Goal: Find specific page/section: Find specific page/section

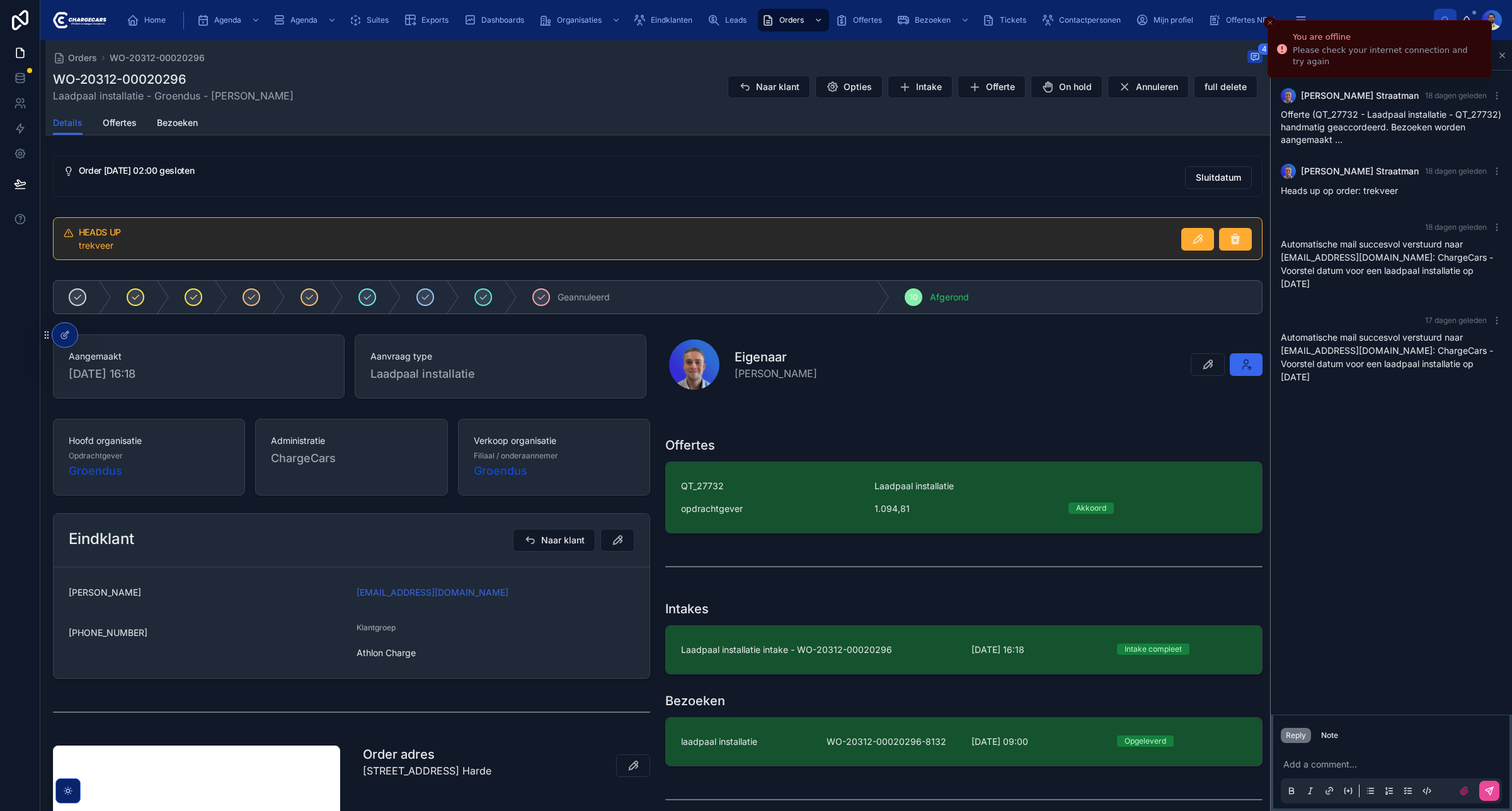
scroll to position [348, 0]
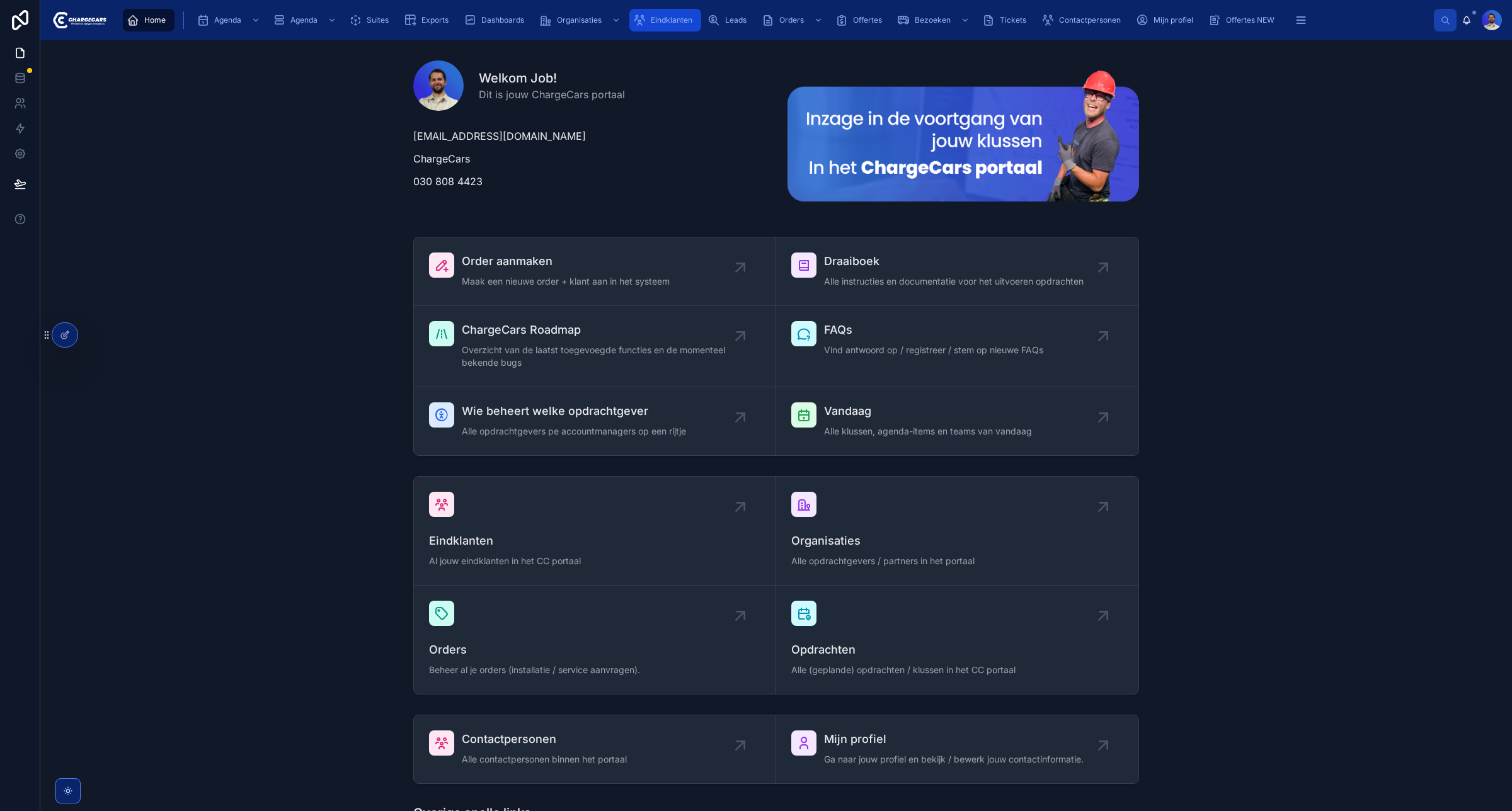
click at [681, 19] on span "Eindklanten" at bounding box center [671, 20] width 42 height 10
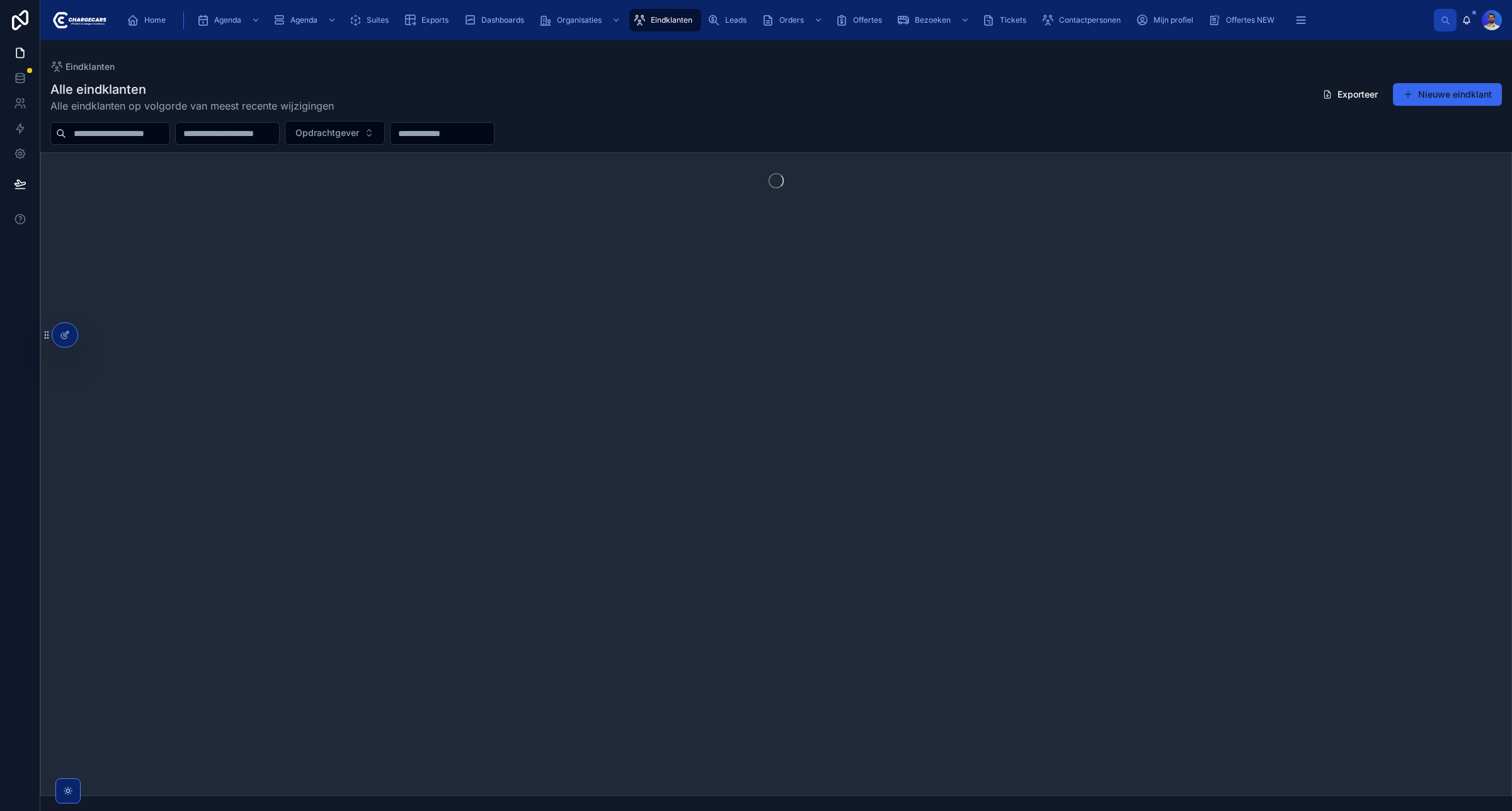
click at [60, 139] on div at bounding box center [110, 133] width 120 height 23
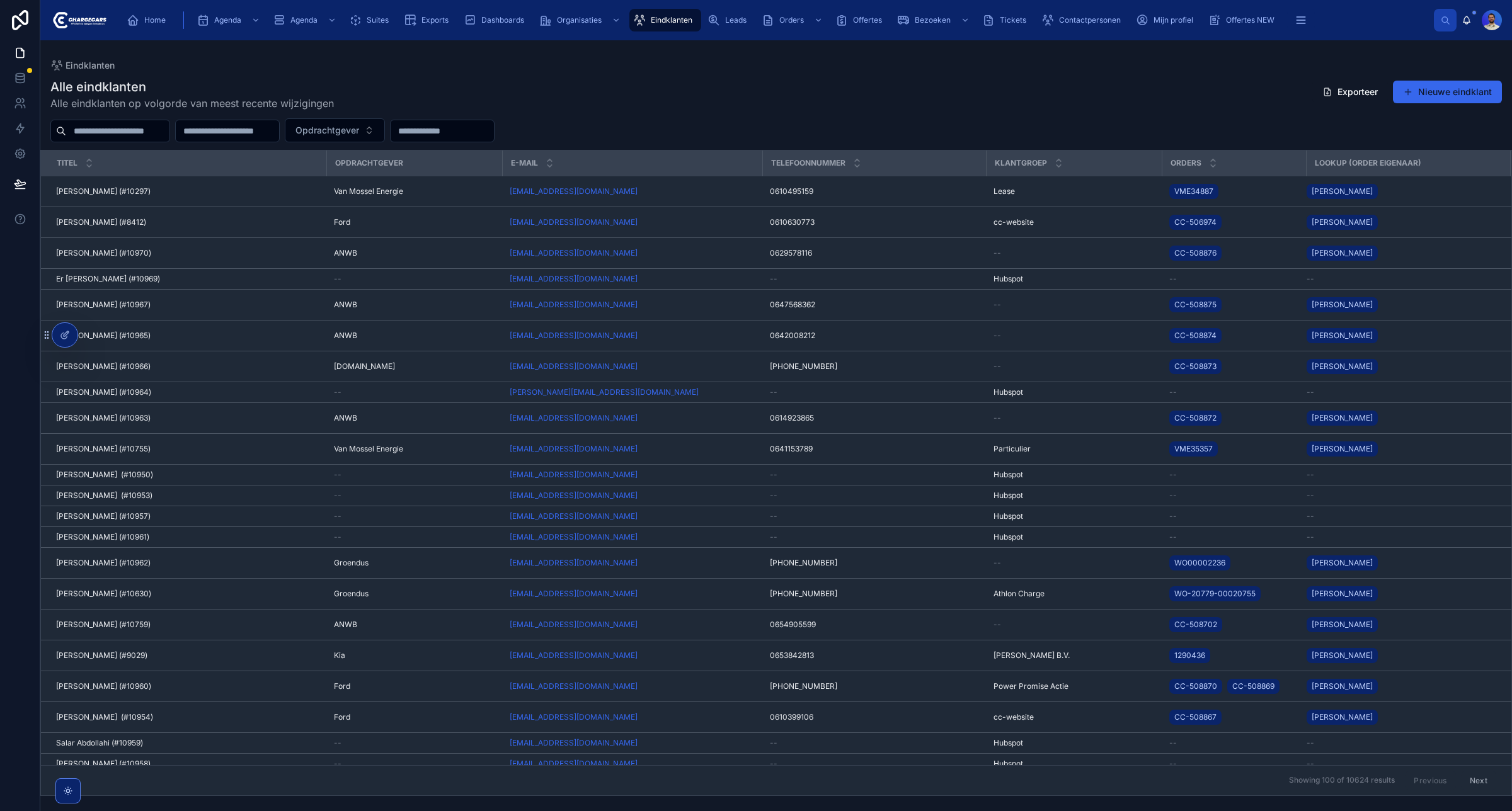
click at [89, 130] on input "text" at bounding box center [118, 131] width 103 height 18
type input "*****"
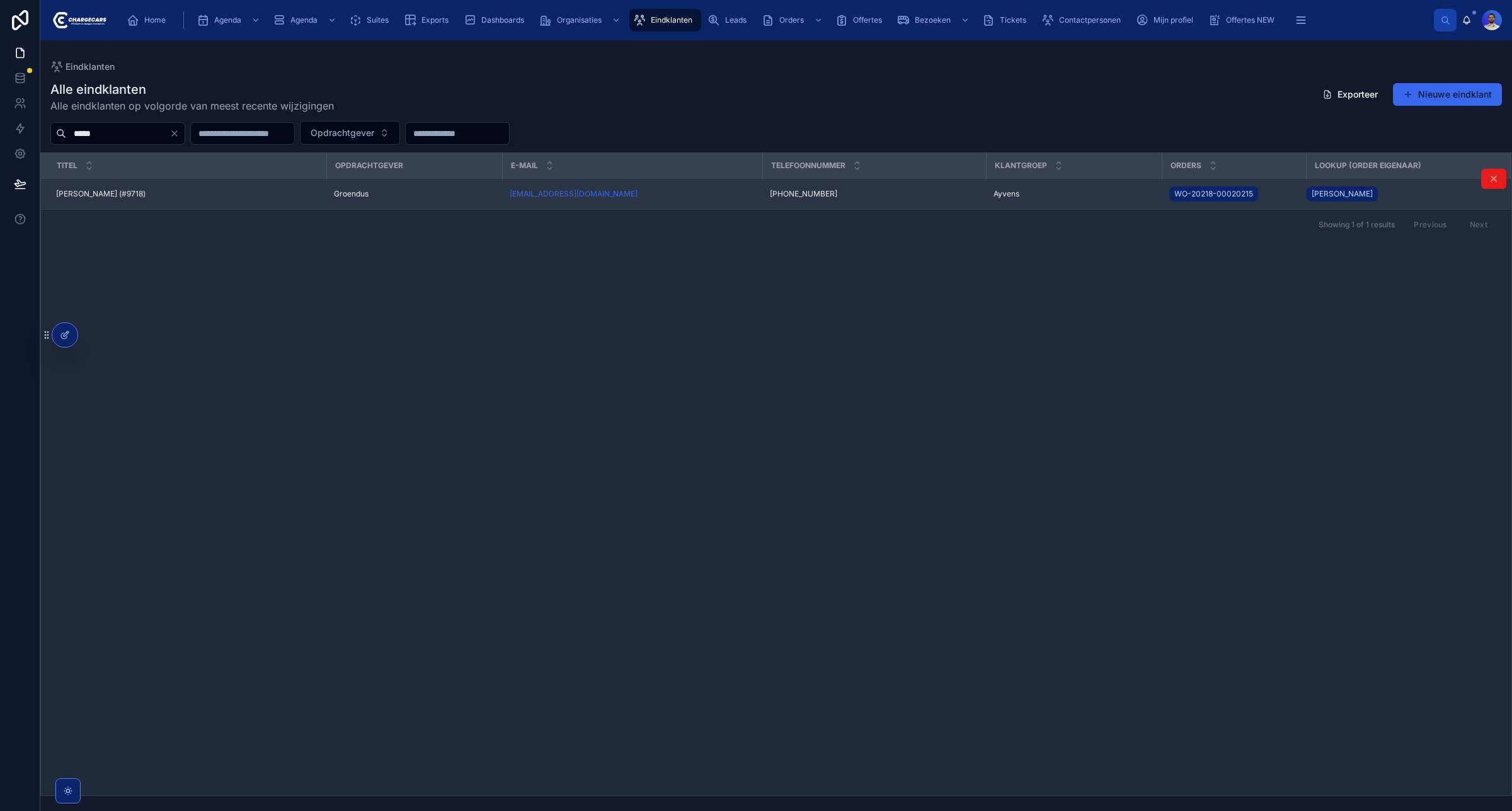
click at [148, 197] on div "Rob van Hugte (#9718) Rob van Hugte (#9718)" at bounding box center [187, 194] width 263 height 10
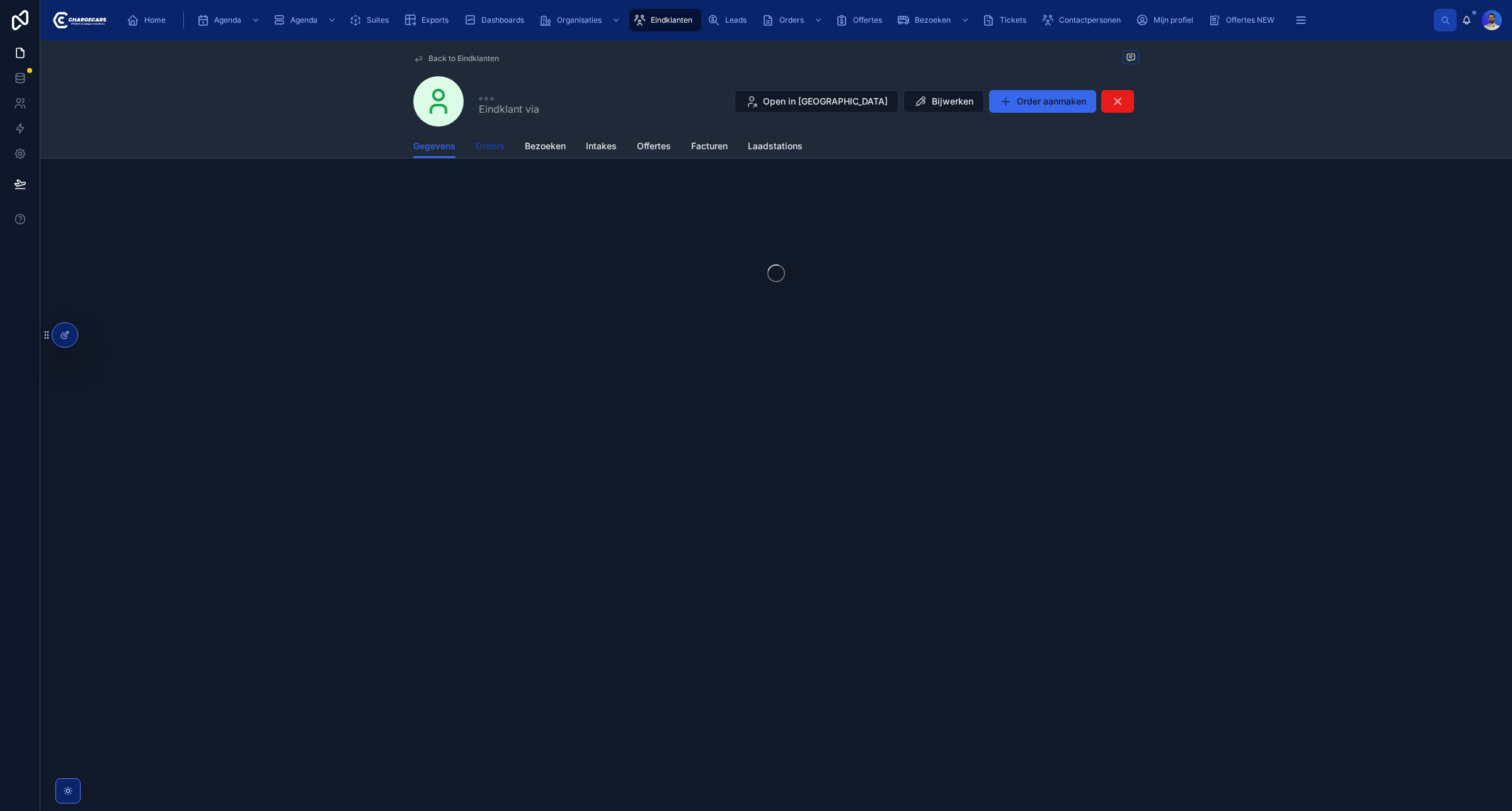
click at [488, 145] on span "Orders" at bounding box center [490, 146] width 29 height 13
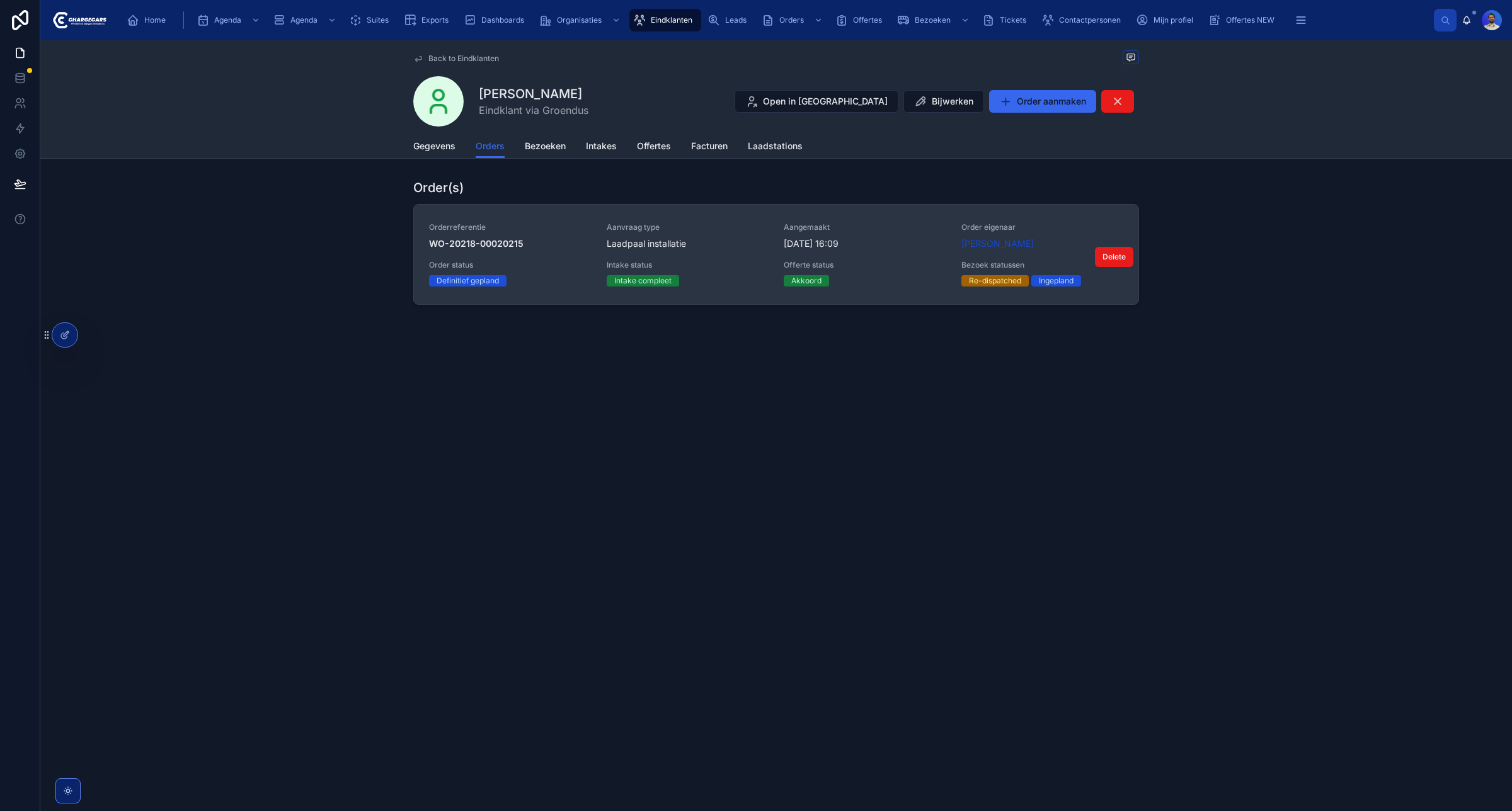
click at [690, 244] on div "Laadpaal installatie" at bounding box center [687, 244] width 162 height 13
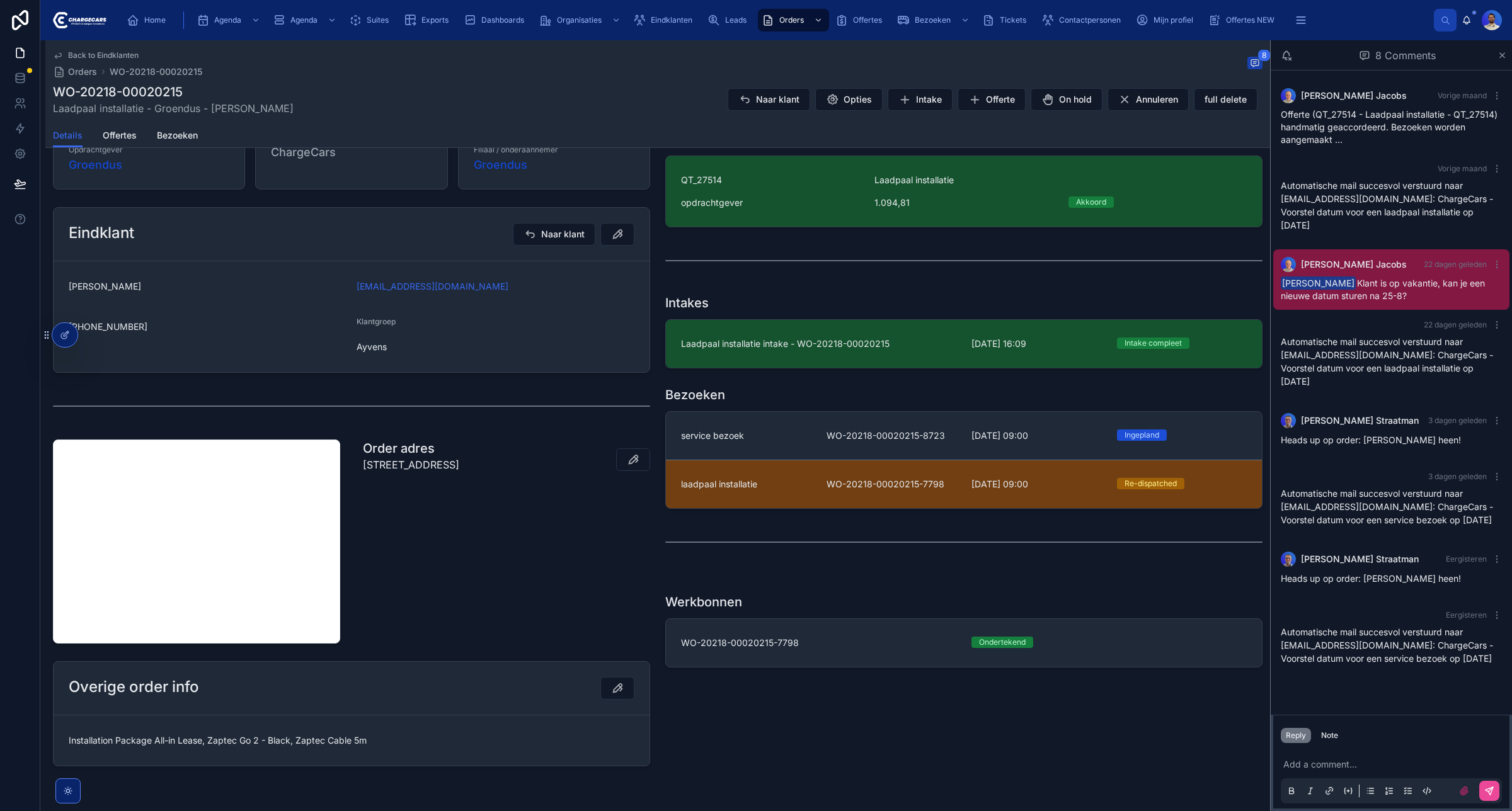
scroll to position [360, 0]
